Goal: Navigation & Orientation: Find specific page/section

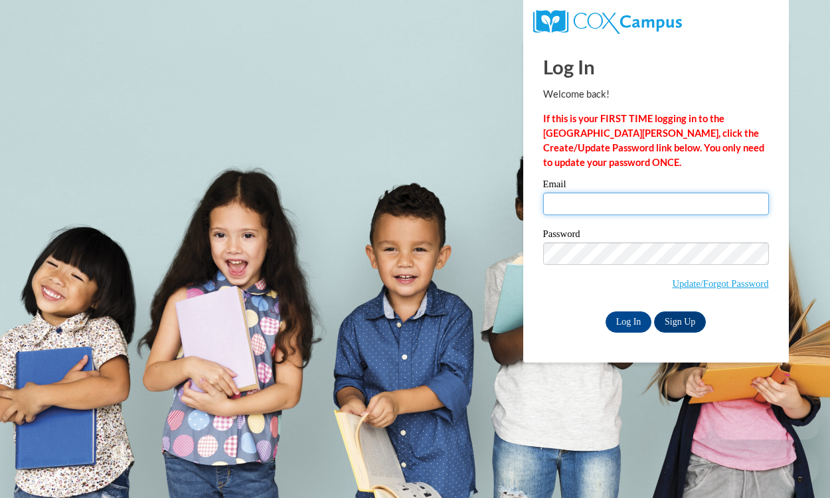
type input "[EMAIL_ADDRESS][DOMAIN_NAME]"
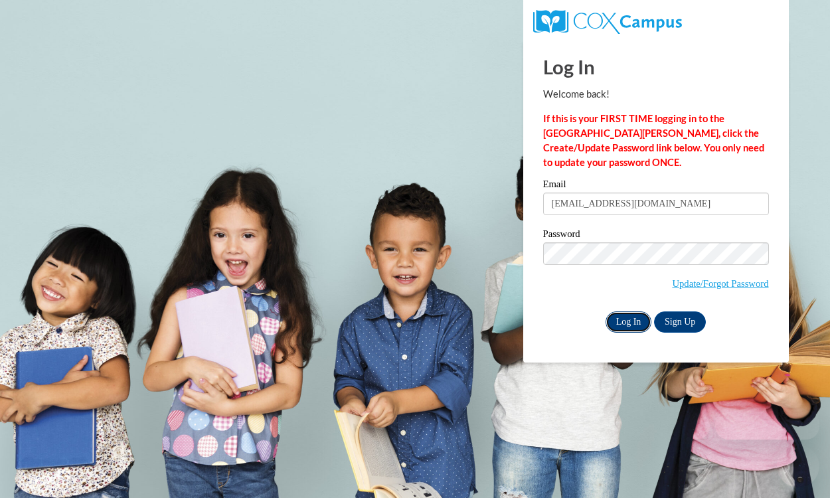
click at [633, 325] on input "Log In" at bounding box center [629, 321] width 46 height 21
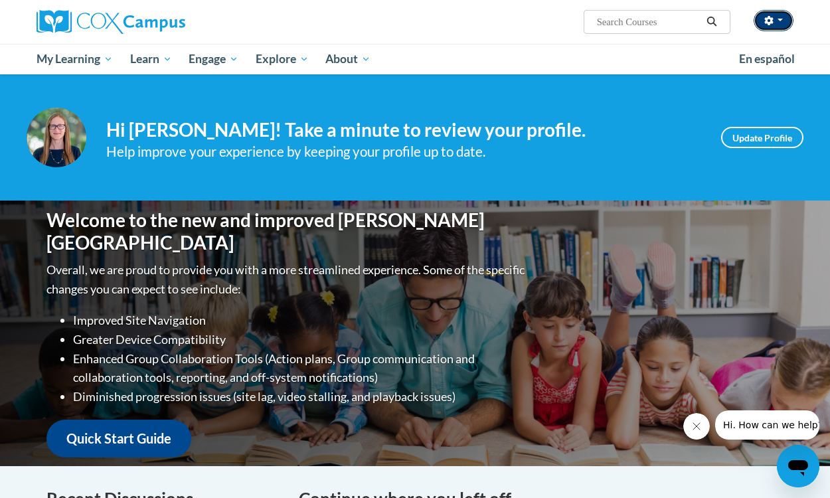
click at [780, 20] on span "button" at bounding box center [780, 20] width 5 height 3
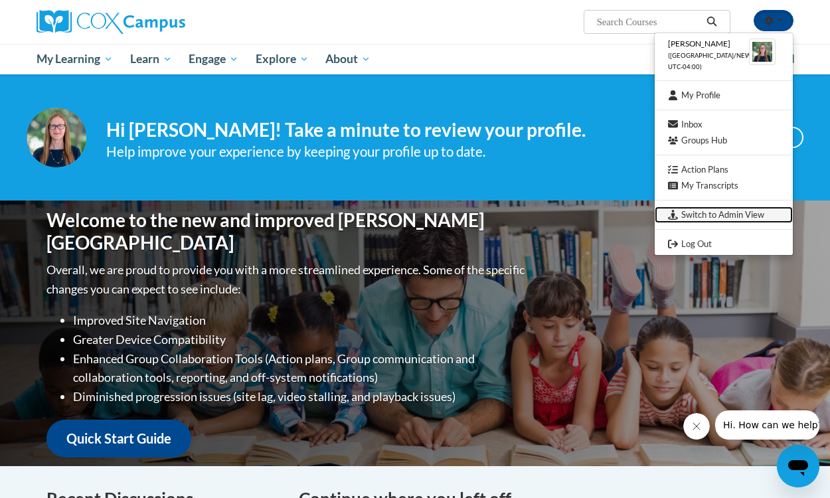
click at [736, 212] on link "Switch to Admin View" at bounding box center [724, 214] width 138 height 17
